Goal: Communication & Community: Participate in discussion

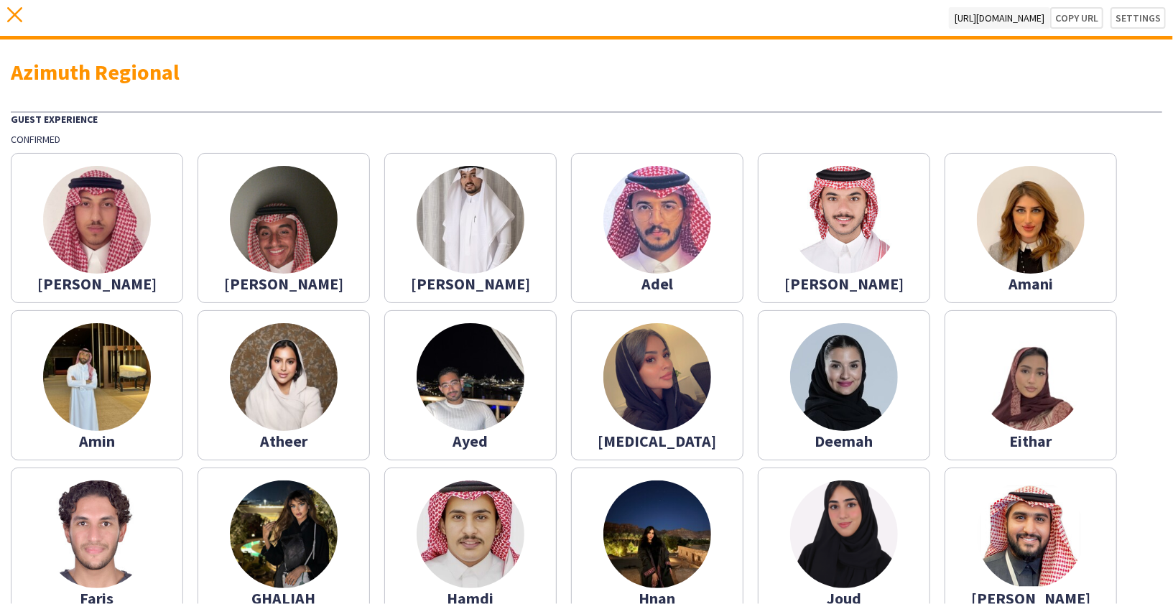
click at [10, 12] on icon "close" at bounding box center [14, 14] width 15 height 15
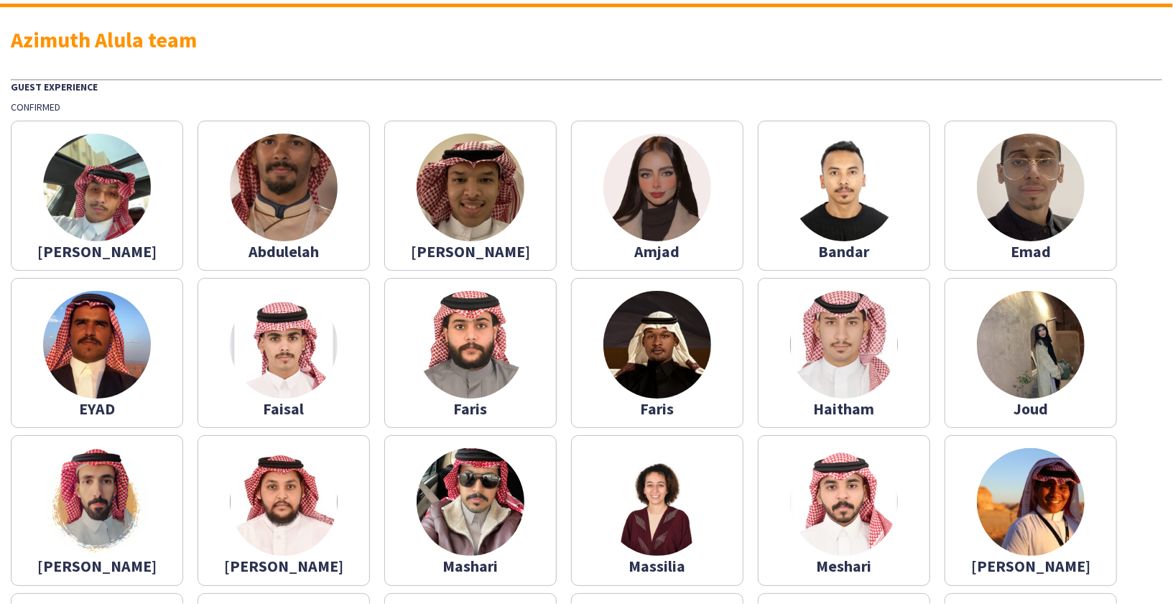
scroll to position [232, 0]
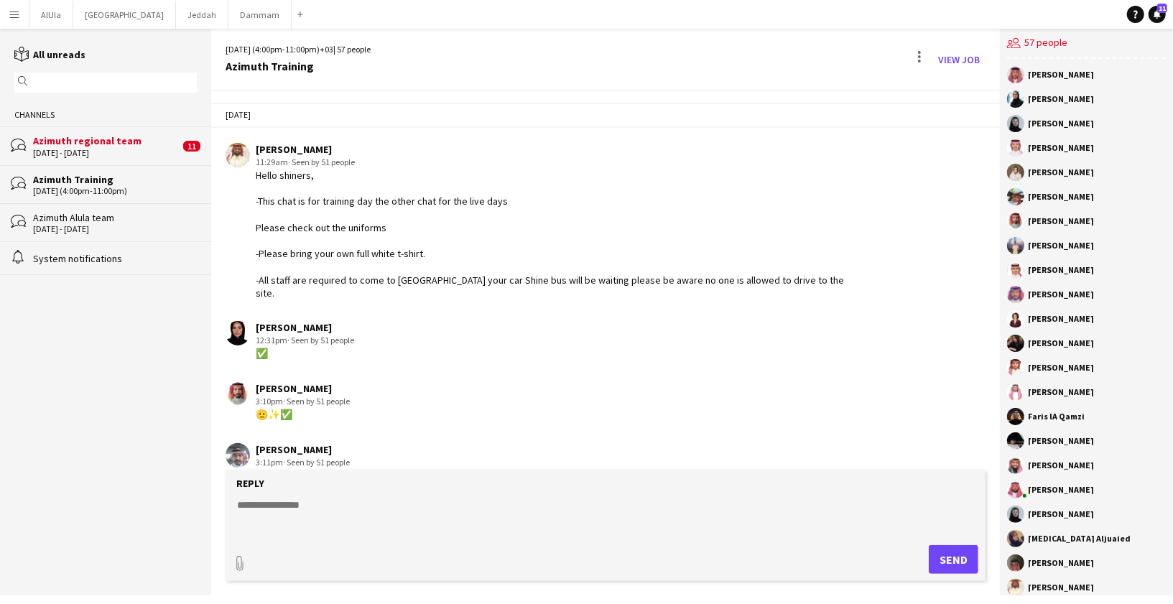
scroll to position [1097, 0]
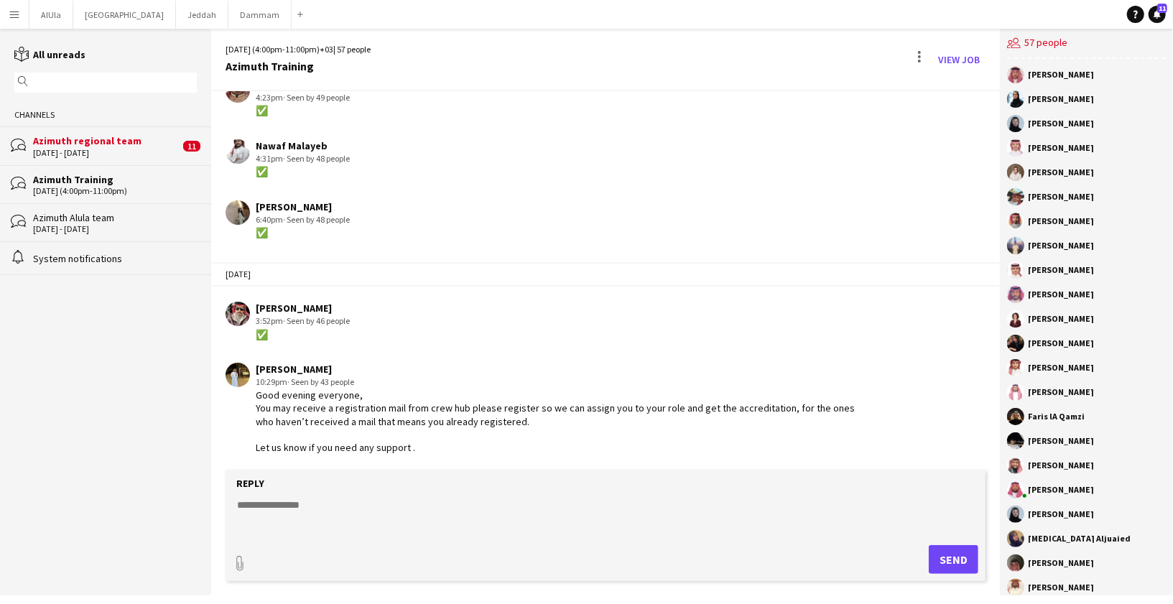
click at [106, 143] on div "Azimuth regional team" at bounding box center [106, 140] width 146 height 13
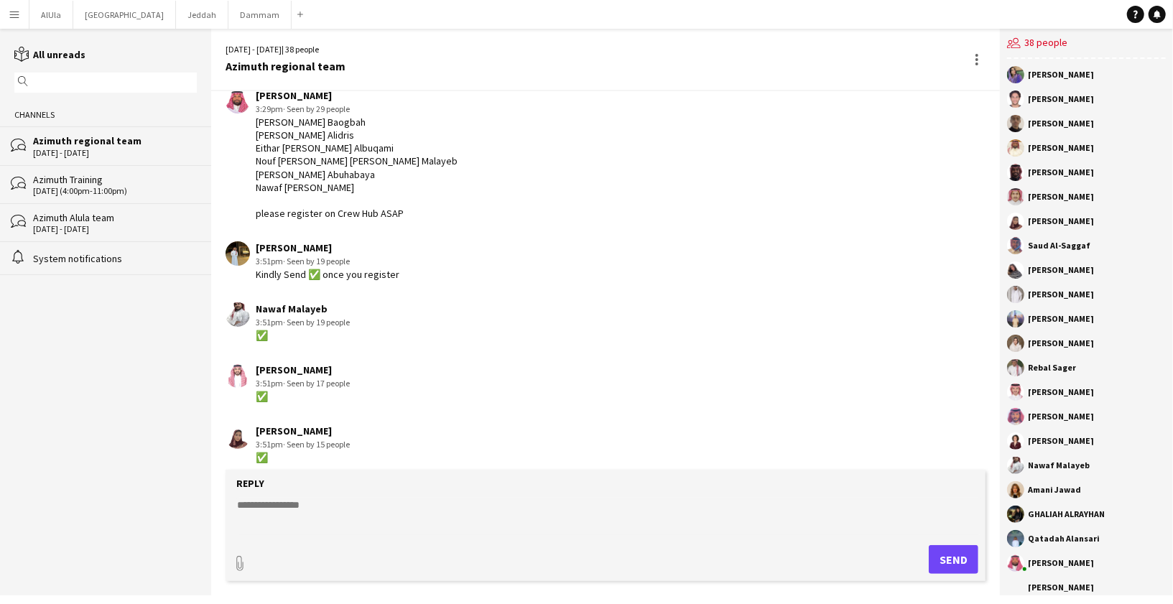
scroll to position [1957, 0]
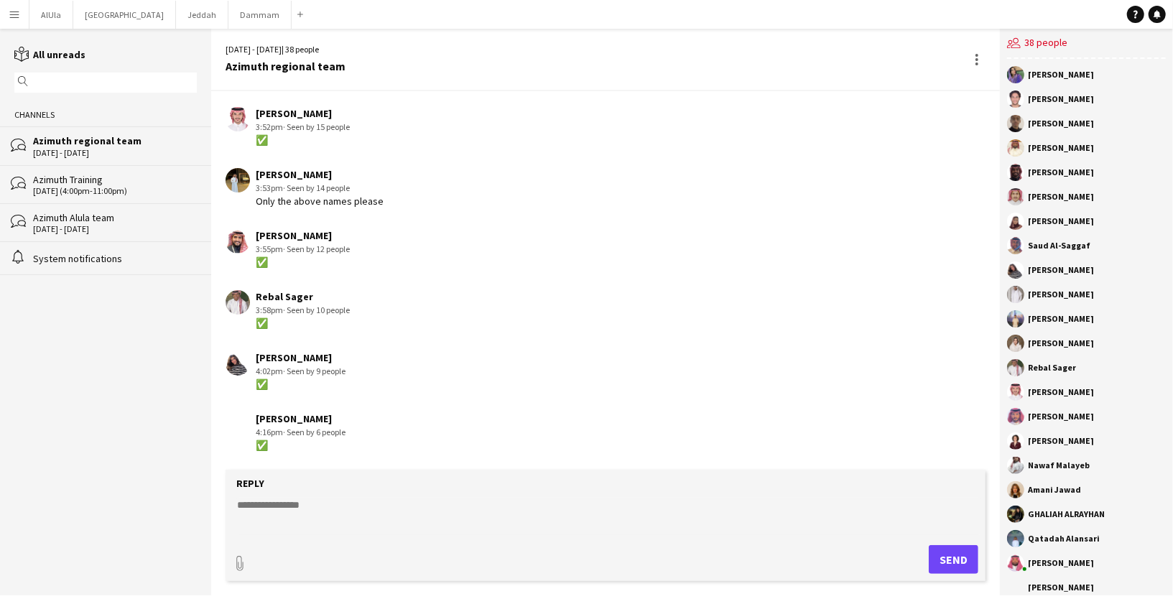
click at [137, 211] on div "Azimuth Alula team" at bounding box center [115, 217] width 164 height 13
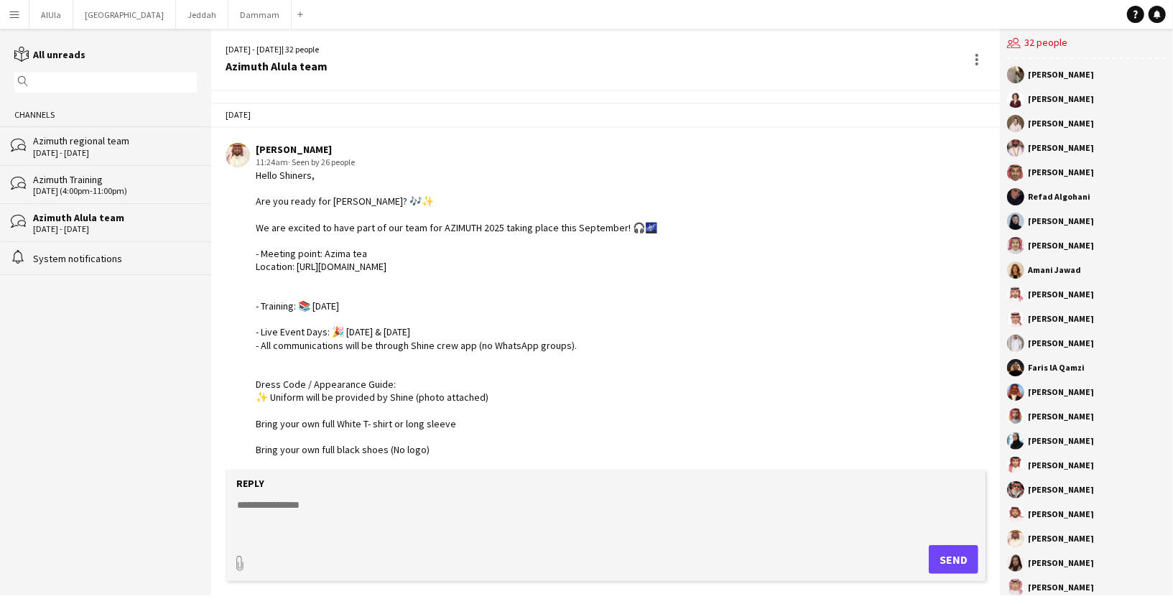
scroll to position [436, 0]
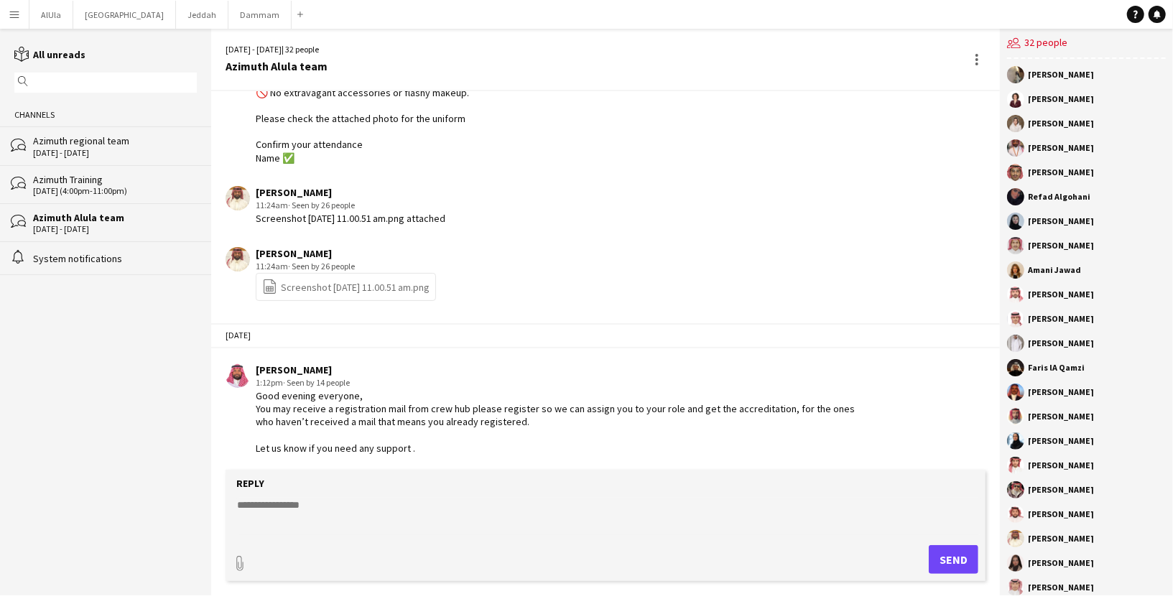
click at [107, 181] on div "Azimuth Training" at bounding box center [115, 179] width 164 height 13
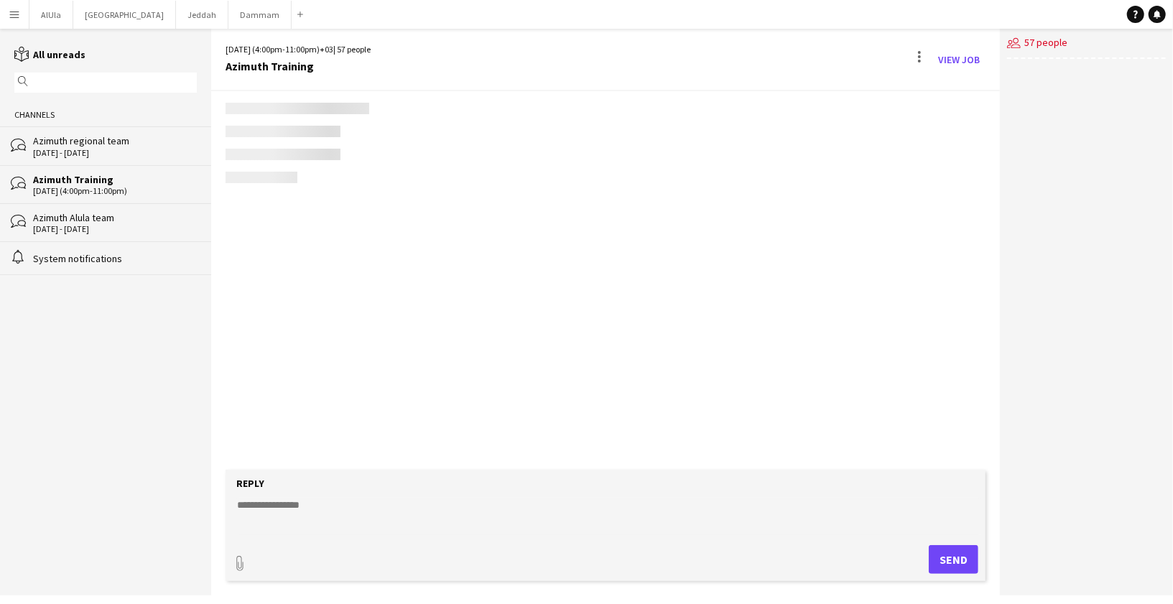
scroll to position [1097, 0]
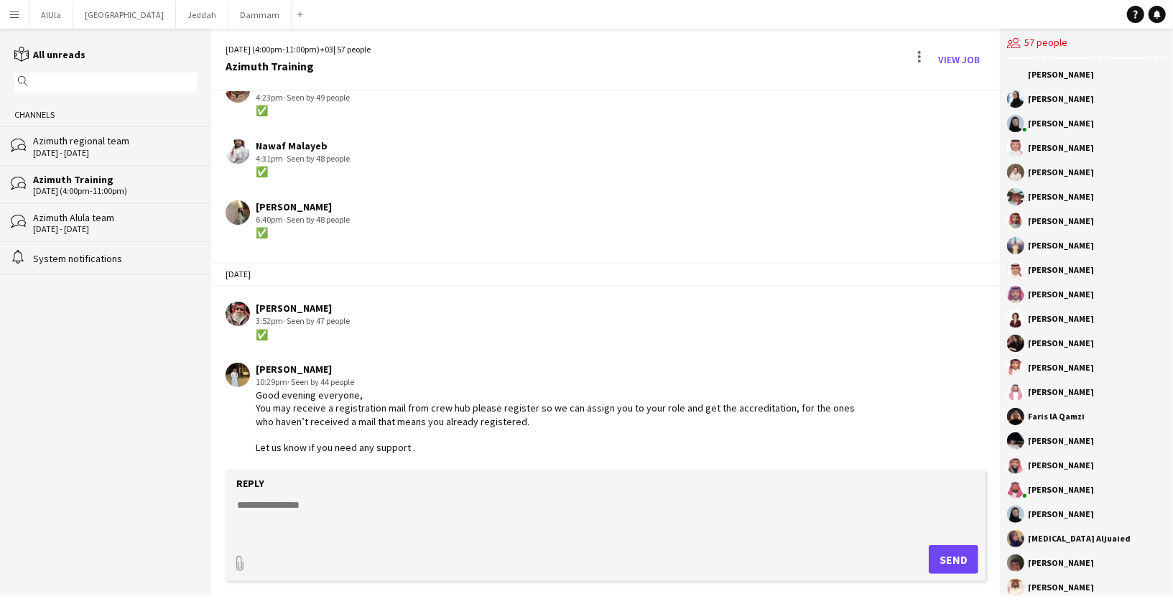
click at [77, 215] on div "Azimuth Alula team" at bounding box center [115, 217] width 164 height 13
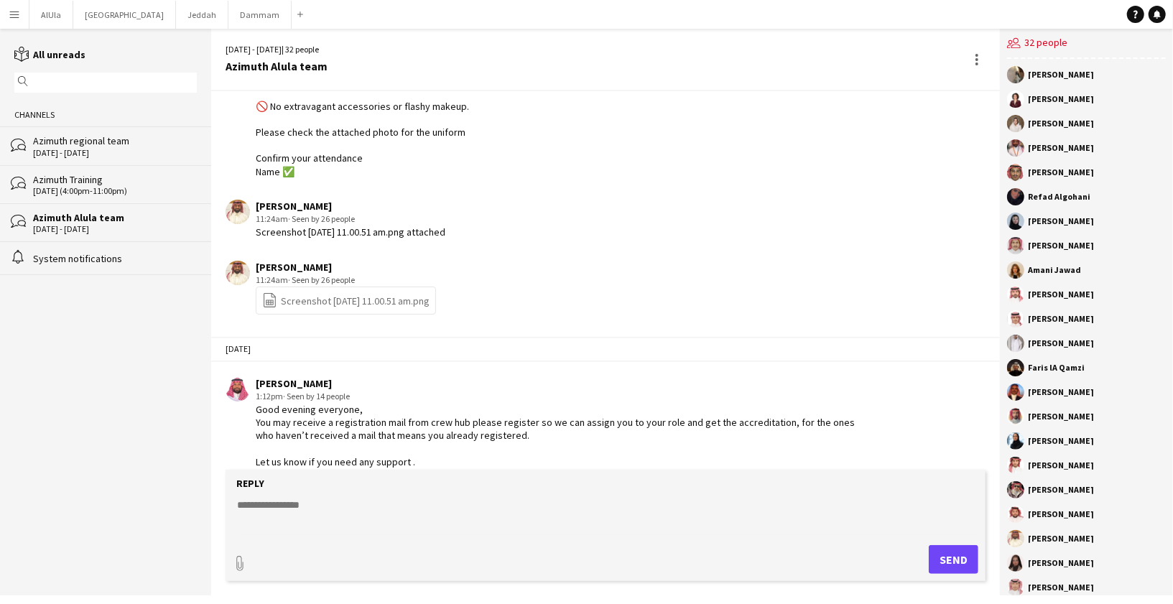
scroll to position [450, 0]
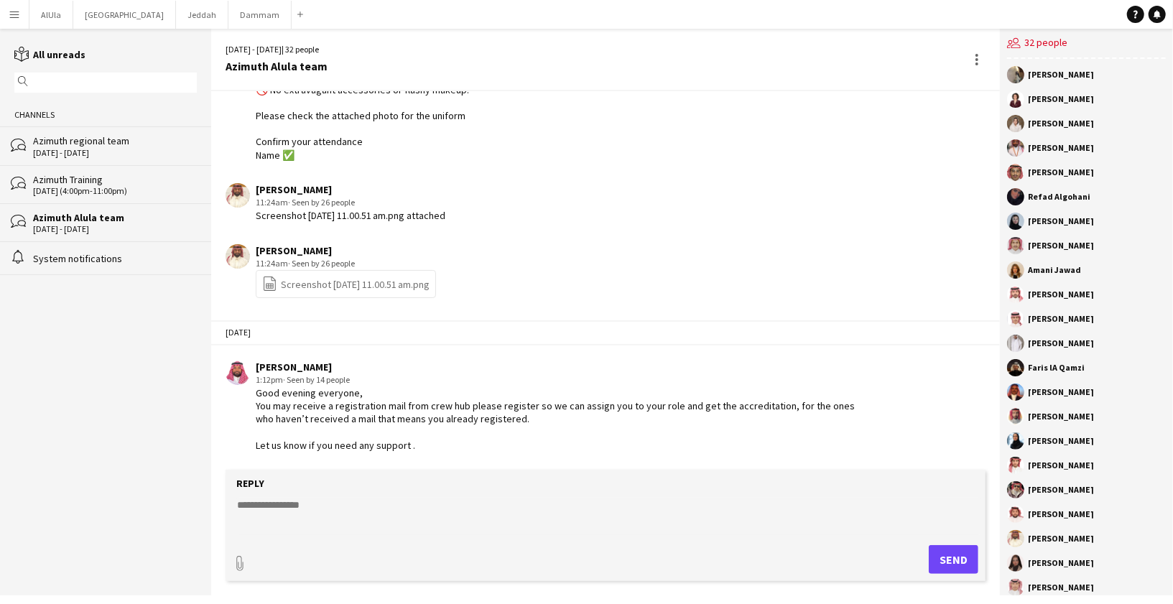
click at [271, 508] on textarea at bounding box center [608, 516] width 745 height 37
paste textarea "**********"
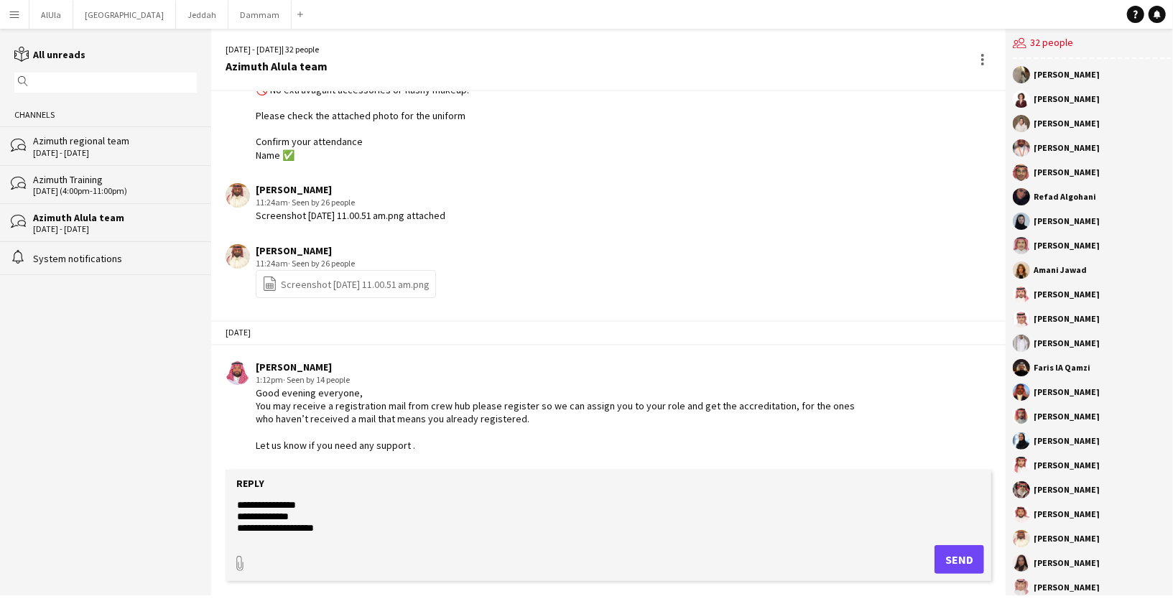
scroll to position [34, 0]
drag, startPoint x: 255, startPoint y: 419, endPoint x: 352, endPoint y: 419, distance: 96.9
click at [352, 419] on div "Good evening everyone, You may receive a registration mail from crew hub please…" at bounding box center [558, 418] width 605 height 65
click at [373, 506] on textarea "**********" at bounding box center [608, 516] width 745 height 37
click at [284, 525] on textarea "**********" at bounding box center [608, 516] width 745 height 37
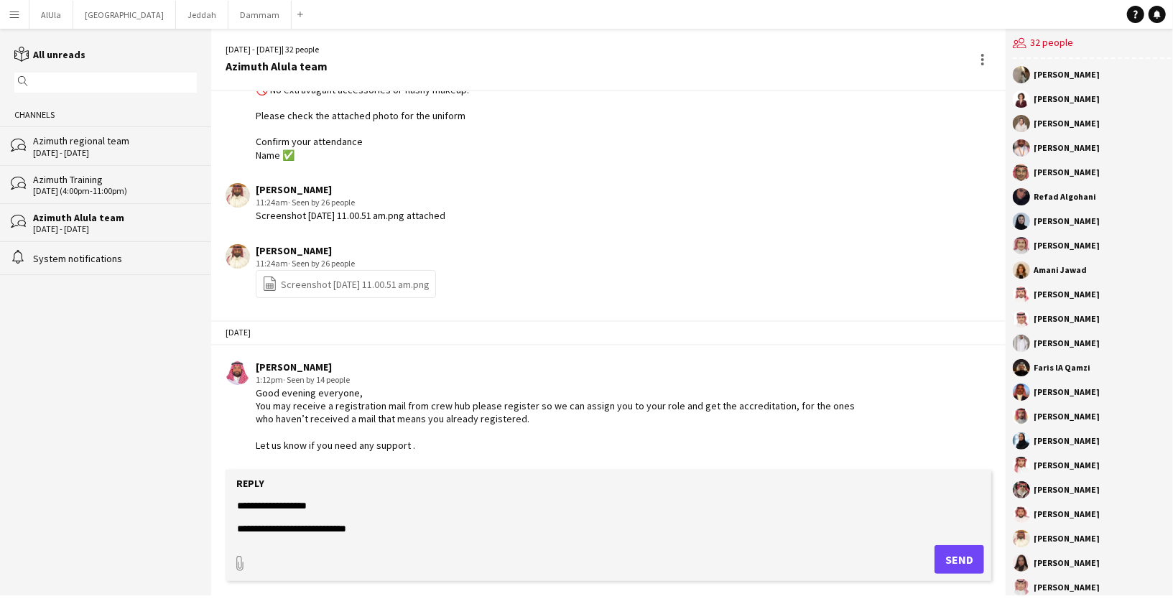
type textarea "**********"
click at [942, 554] on button "Send" at bounding box center [959, 559] width 50 height 29
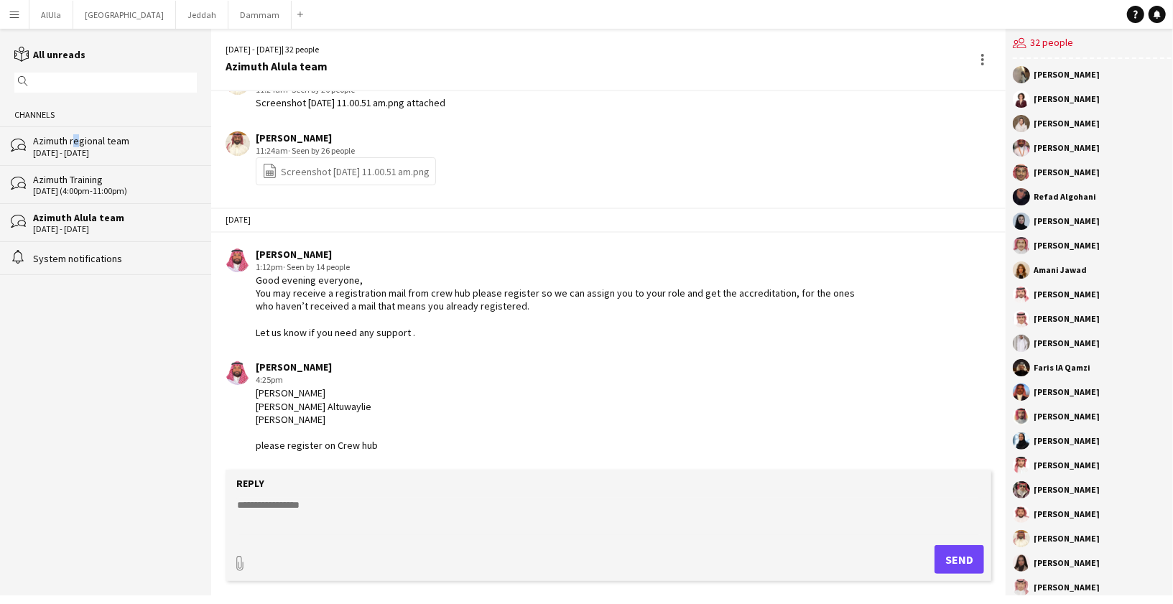
click at [71, 145] on div "Azimuth regional team" at bounding box center [115, 140] width 164 height 13
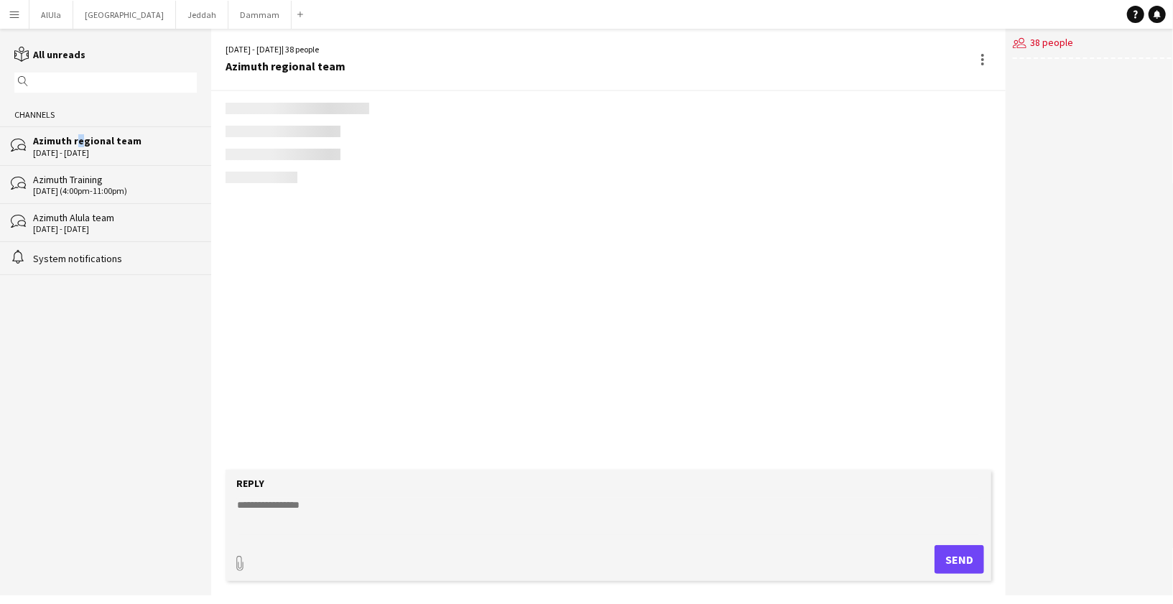
scroll to position [1957, 0]
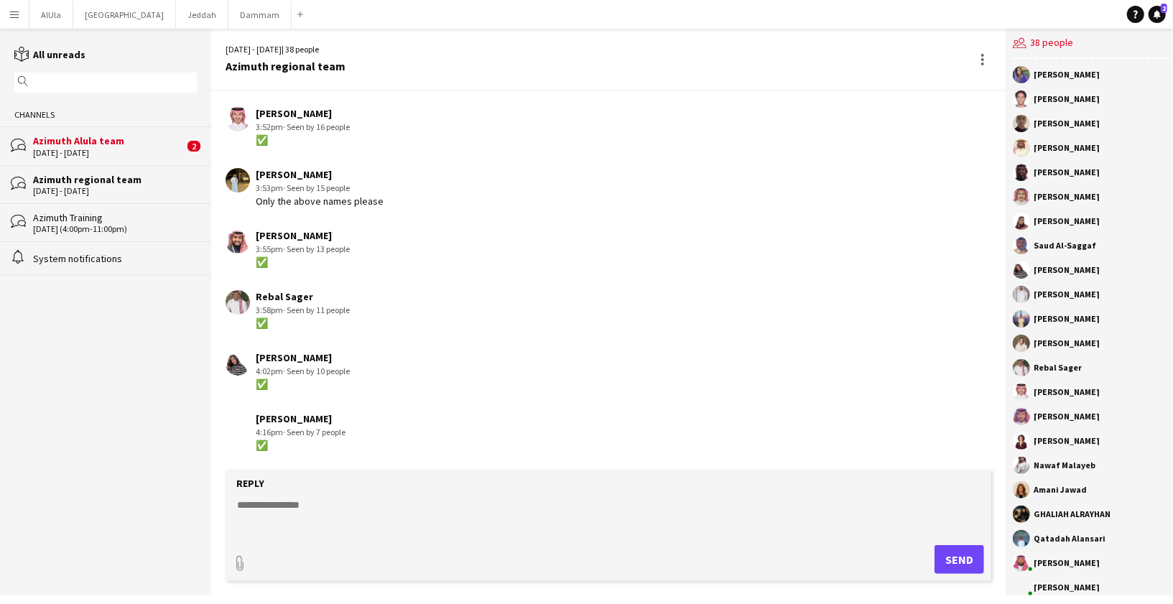
click at [144, 134] on div "Azimuth Alula team" at bounding box center [108, 140] width 151 height 13
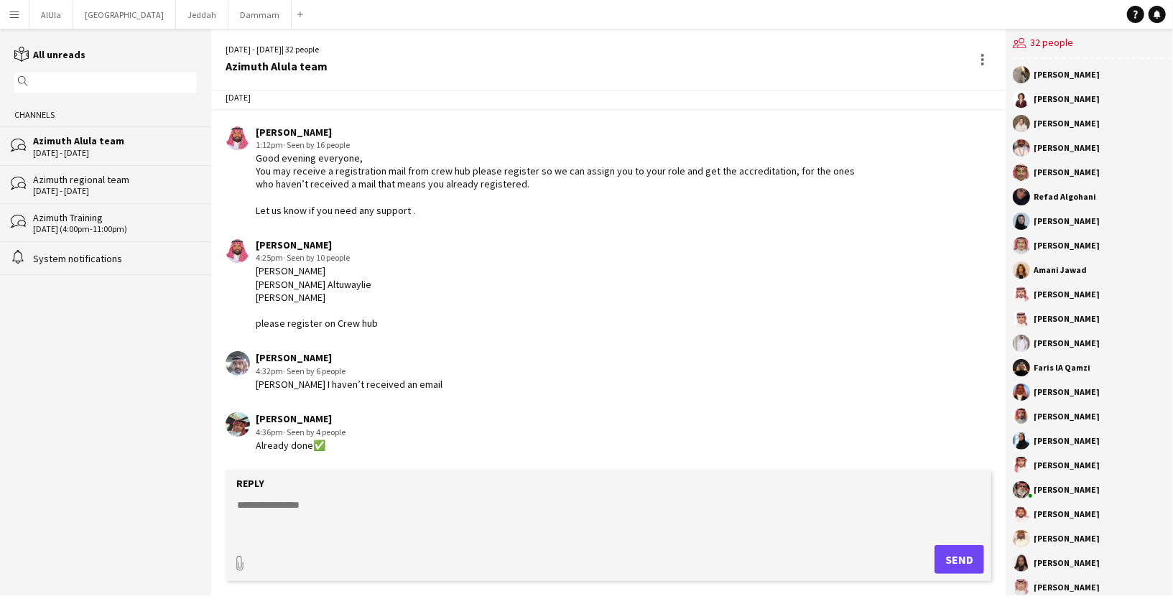
scroll to position [710, 0]
click at [252, 356] on div "Osama Aljohani 4:32pm · Seen by 6 people Mohammed I haven’t received an email" at bounding box center [543, 370] width 636 height 39
drag, startPoint x: 256, startPoint y: 356, endPoint x: 331, endPoint y: 361, distance: 74.8
click at [331, 361] on div "Osama Aljohani" at bounding box center [349, 357] width 187 height 13
copy div "Osama Aljohani"
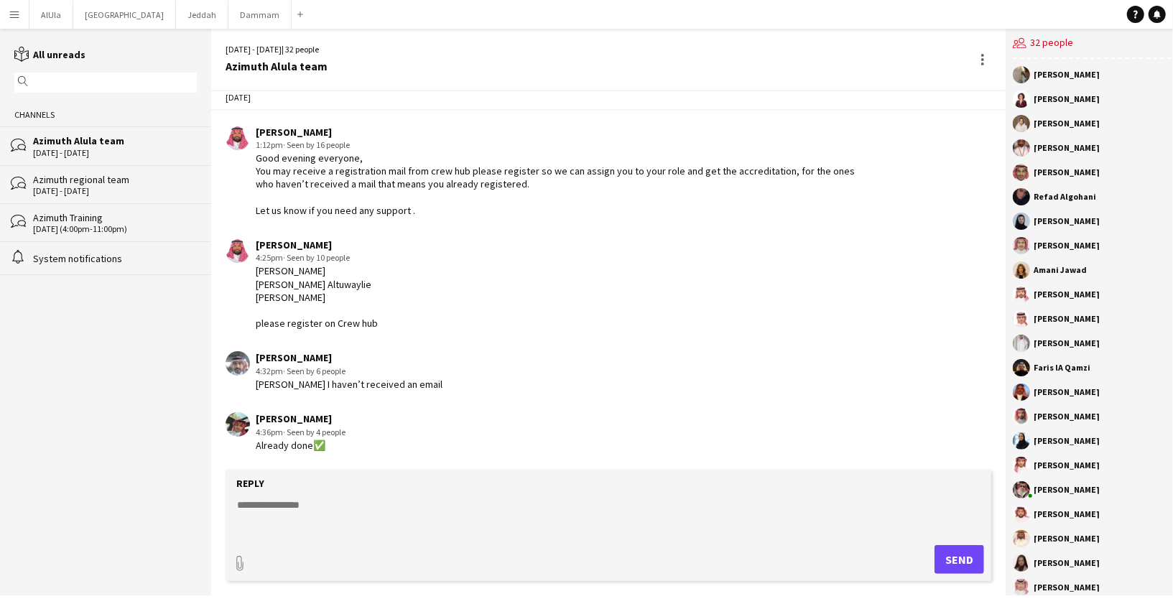
click at [314, 512] on textarea at bounding box center [608, 516] width 745 height 37
paste textarea "**********"
click at [340, 508] on textarea "**********" at bounding box center [608, 516] width 745 height 37
click at [348, 506] on textarea "**********" at bounding box center [608, 516] width 745 height 37
click at [416, 513] on textarea "**********" at bounding box center [608, 516] width 745 height 37
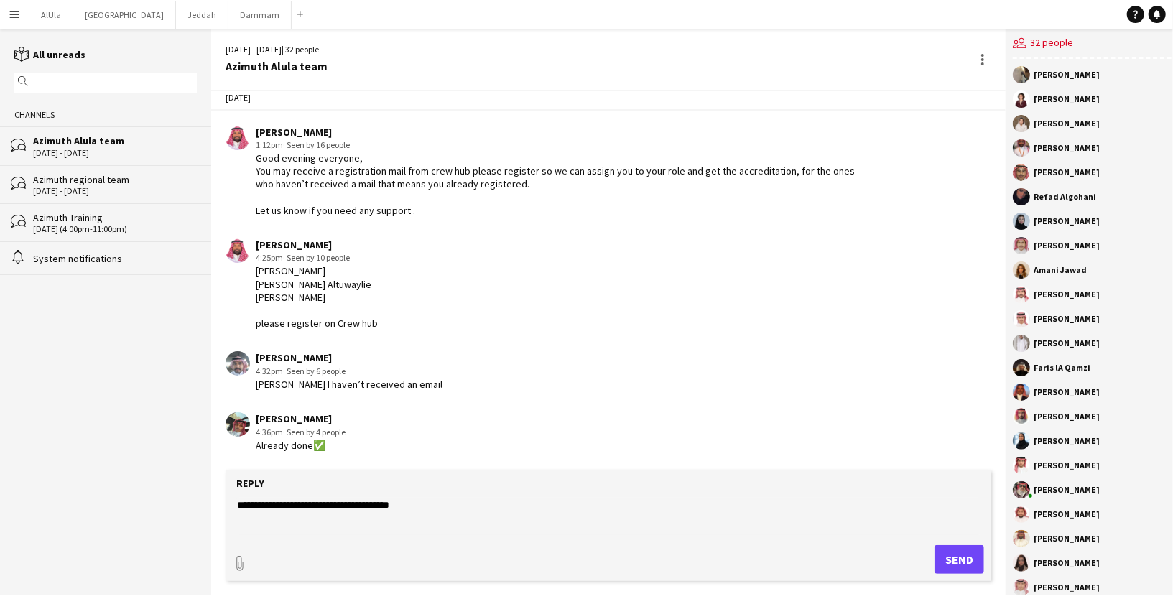
type textarea "**********"
click at [944, 554] on button "Send" at bounding box center [959, 559] width 50 height 29
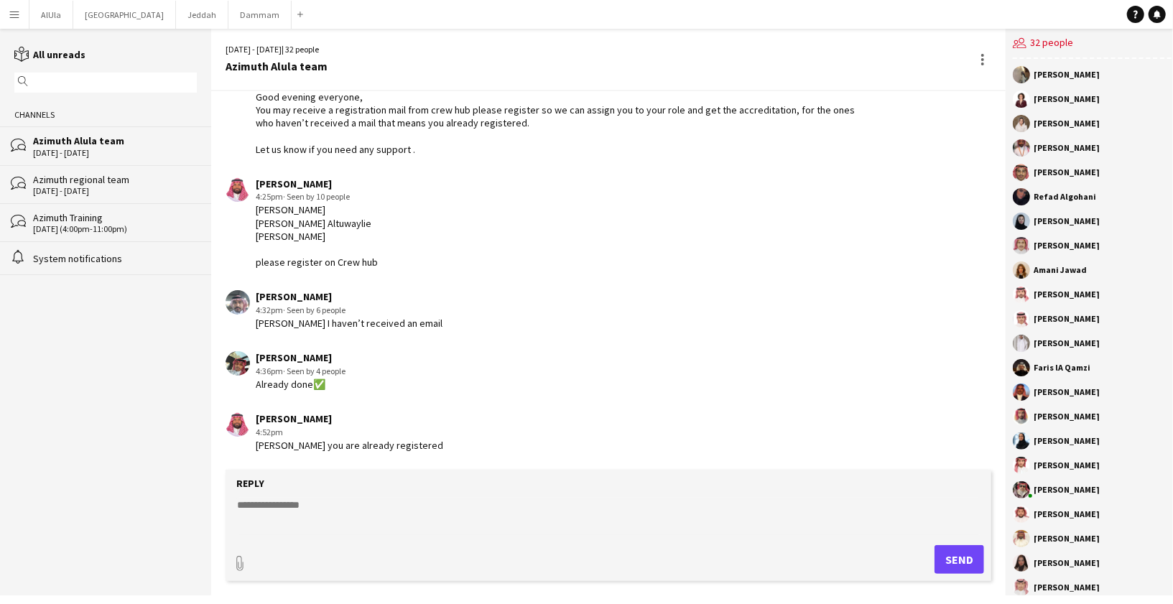
click at [81, 174] on div "Azimuth regional team" at bounding box center [115, 179] width 164 height 13
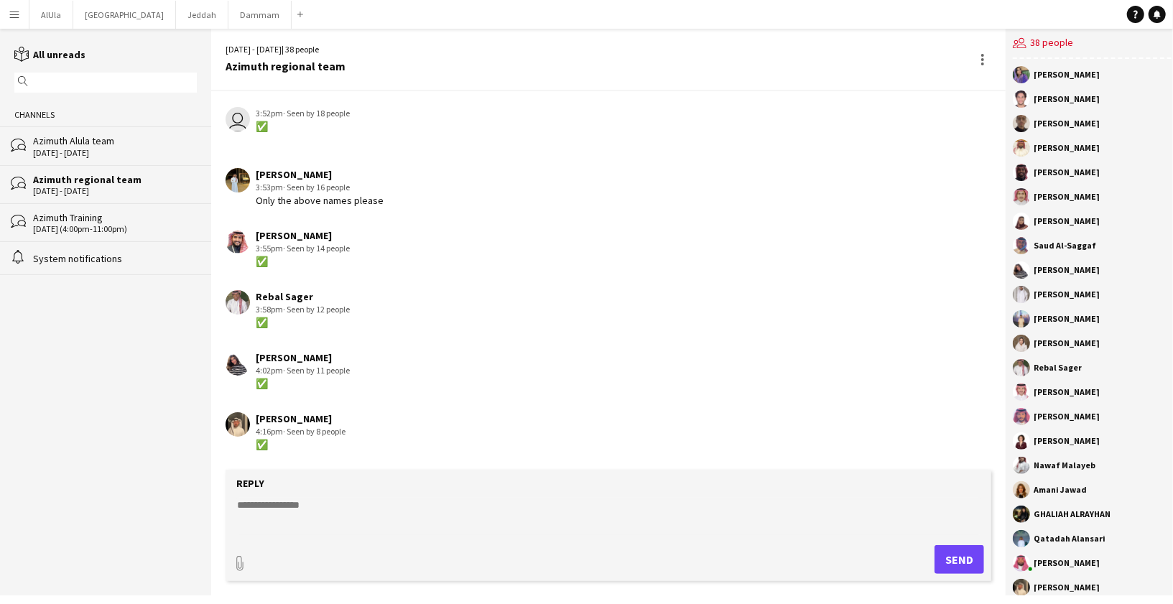
scroll to position [1957, 0]
click at [101, 207] on div "bubbles Azimuth Training 24-09-2025 (4:00pm-11:00pm)" at bounding box center [105, 222] width 211 height 38
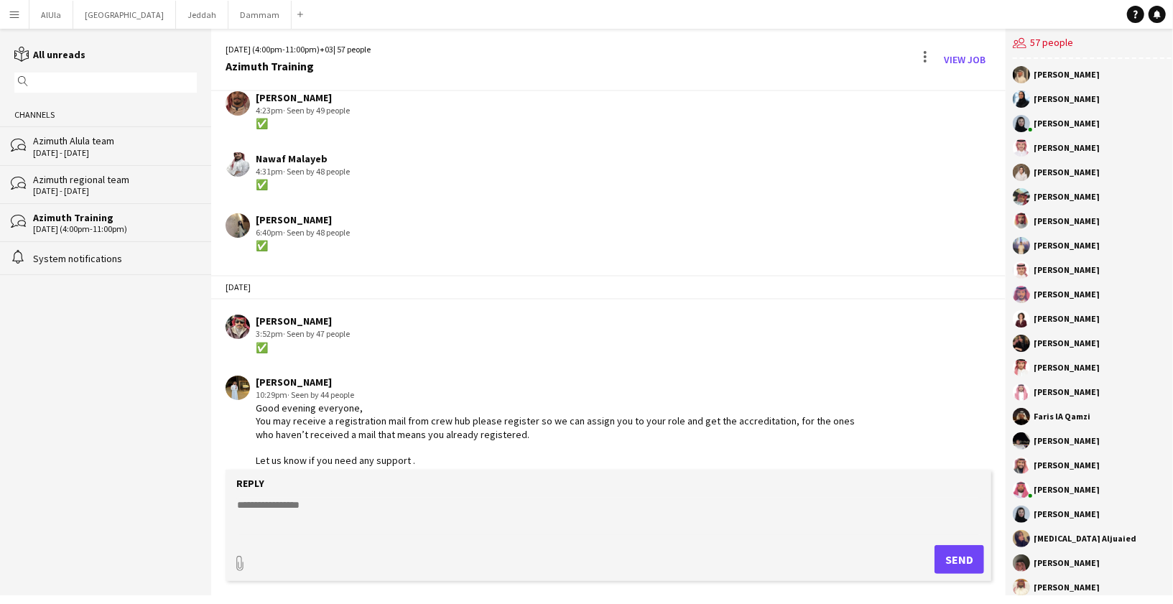
scroll to position [1097, 0]
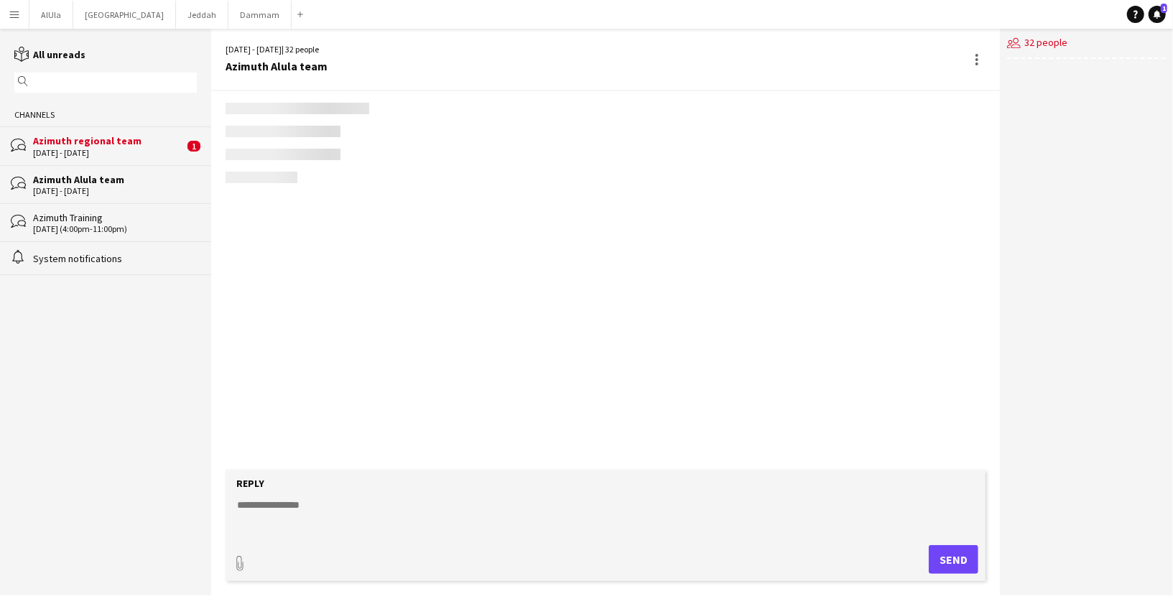
scroll to position [832, 0]
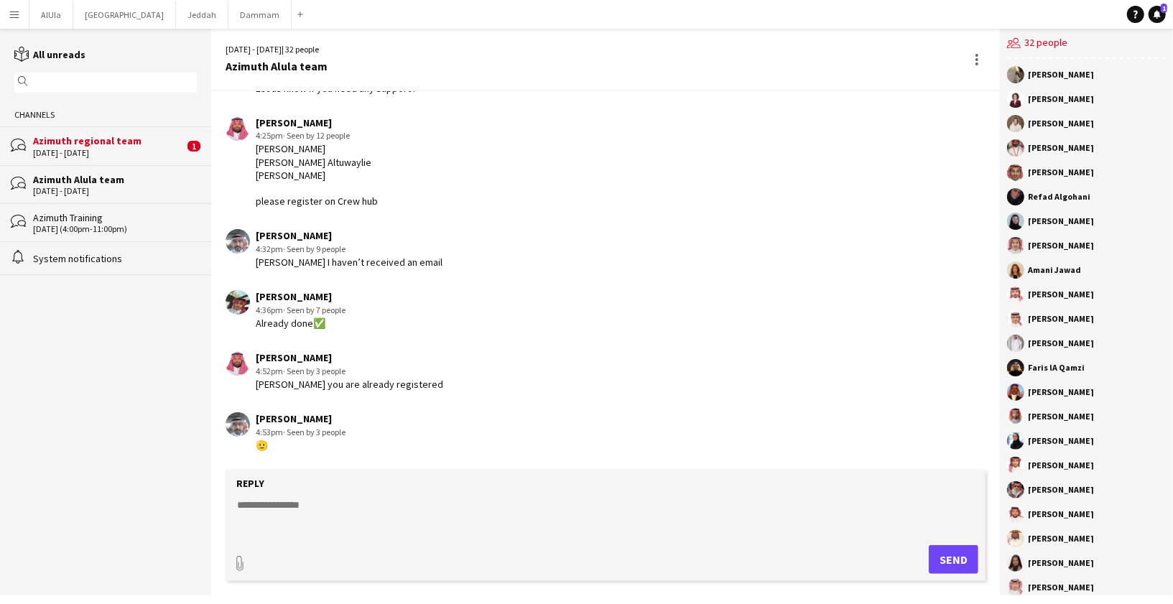
click at [146, 150] on div "25 - 27 Sep 2025" at bounding box center [108, 153] width 151 height 10
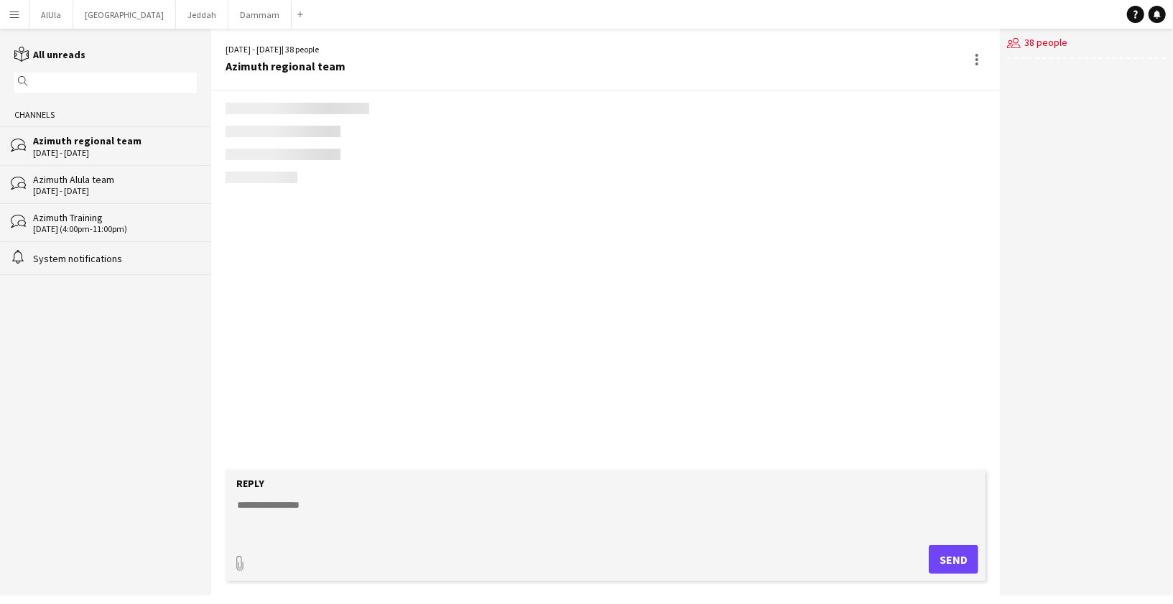
scroll to position [1957, 0]
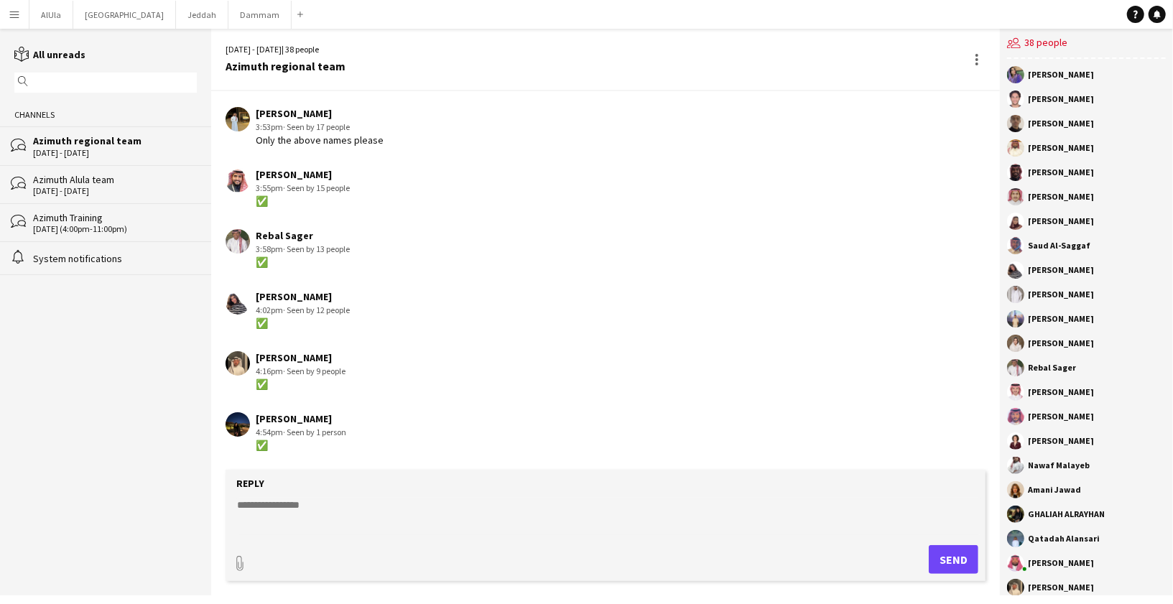
click at [123, 179] on div "Azimuth Alula team" at bounding box center [115, 179] width 164 height 13
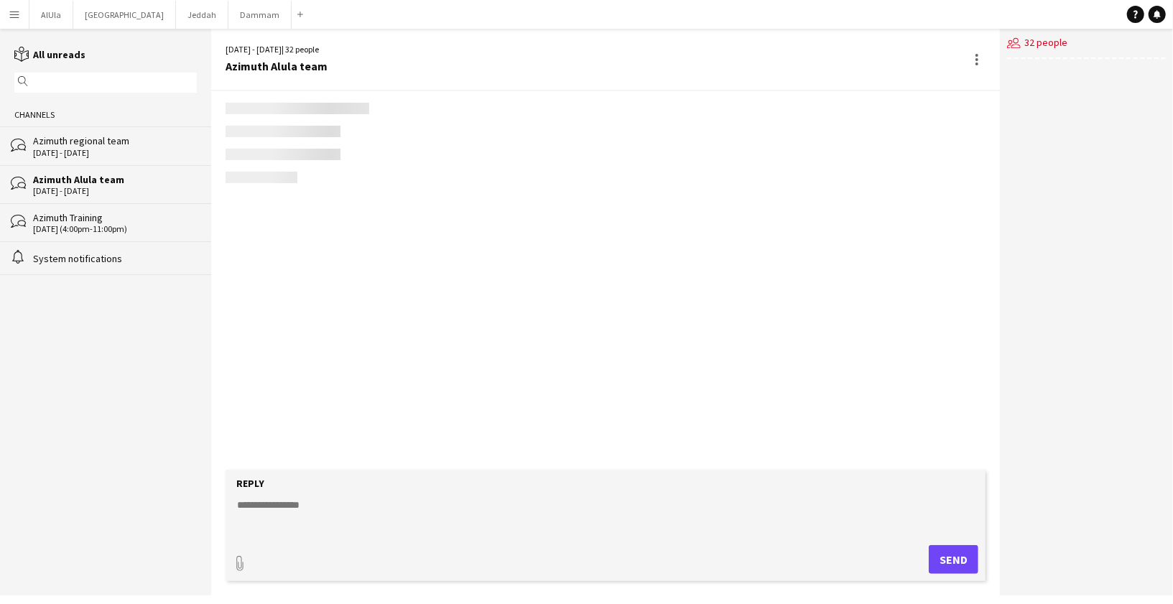
scroll to position [832, 0]
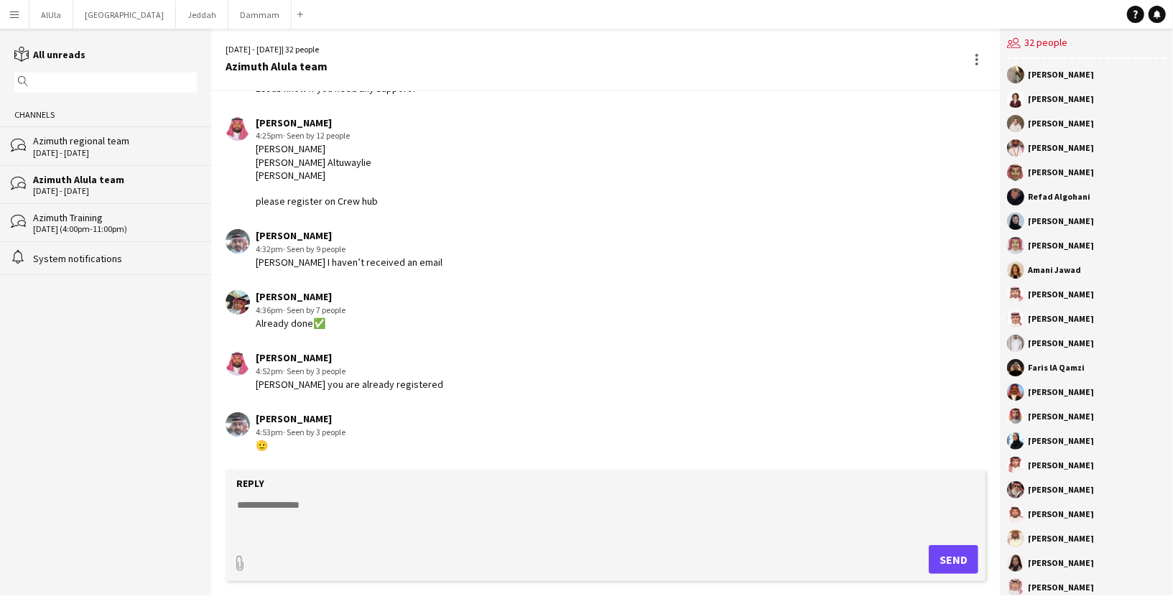
click at [117, 216] on div "Azimuth Training" at bounding box center [115, 217] width 164 height 13
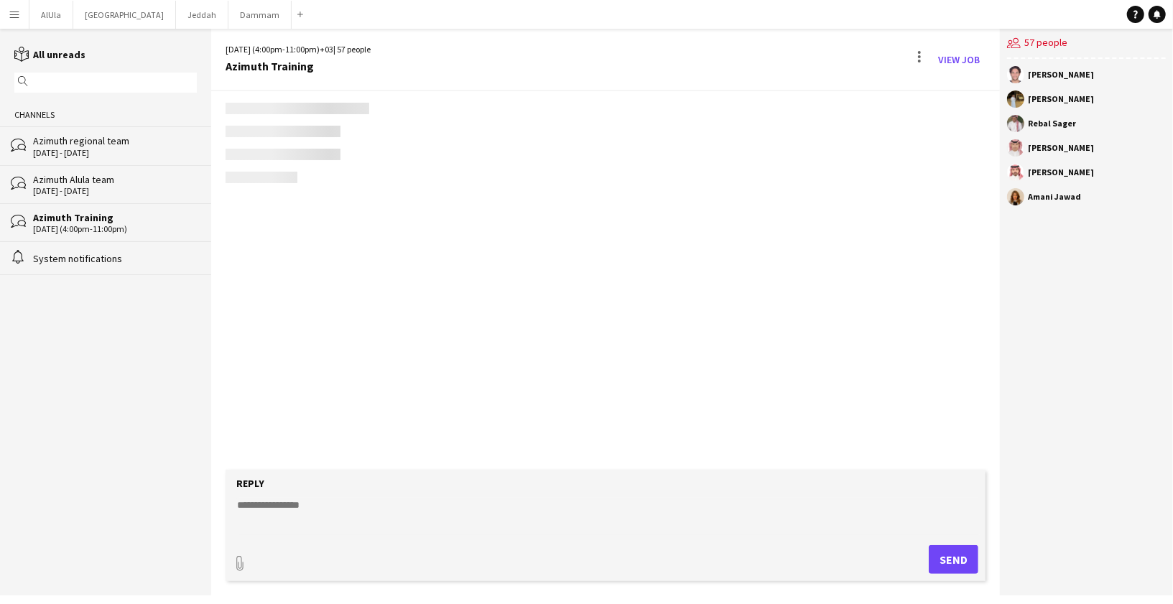
scroll to position [1084, 0]
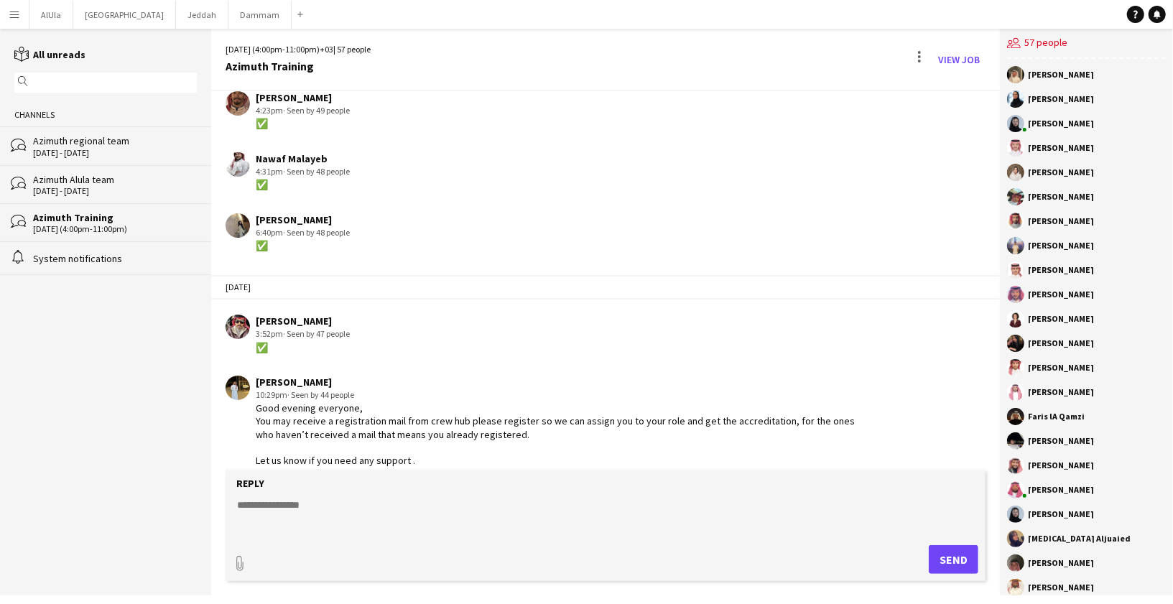
click at [112, 153] on div "25 - 27 Sep 2025" at bounding box center [115, 153] width 164 height 10
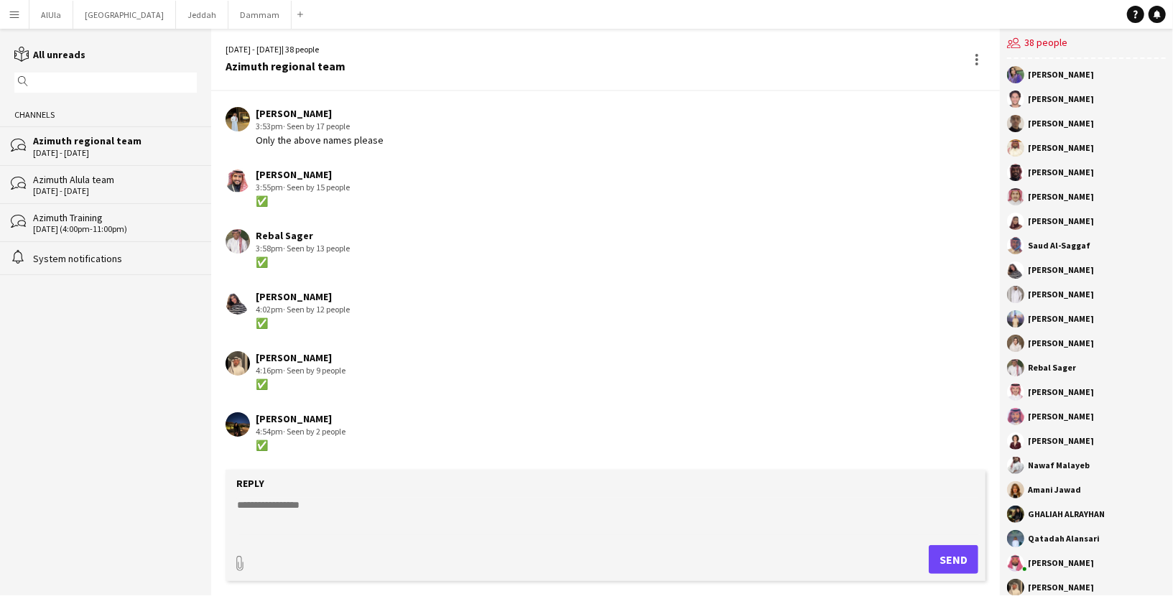
scroll to position [1957, 0]
